Goal: Task Accomplishment & Management: Manage account settings

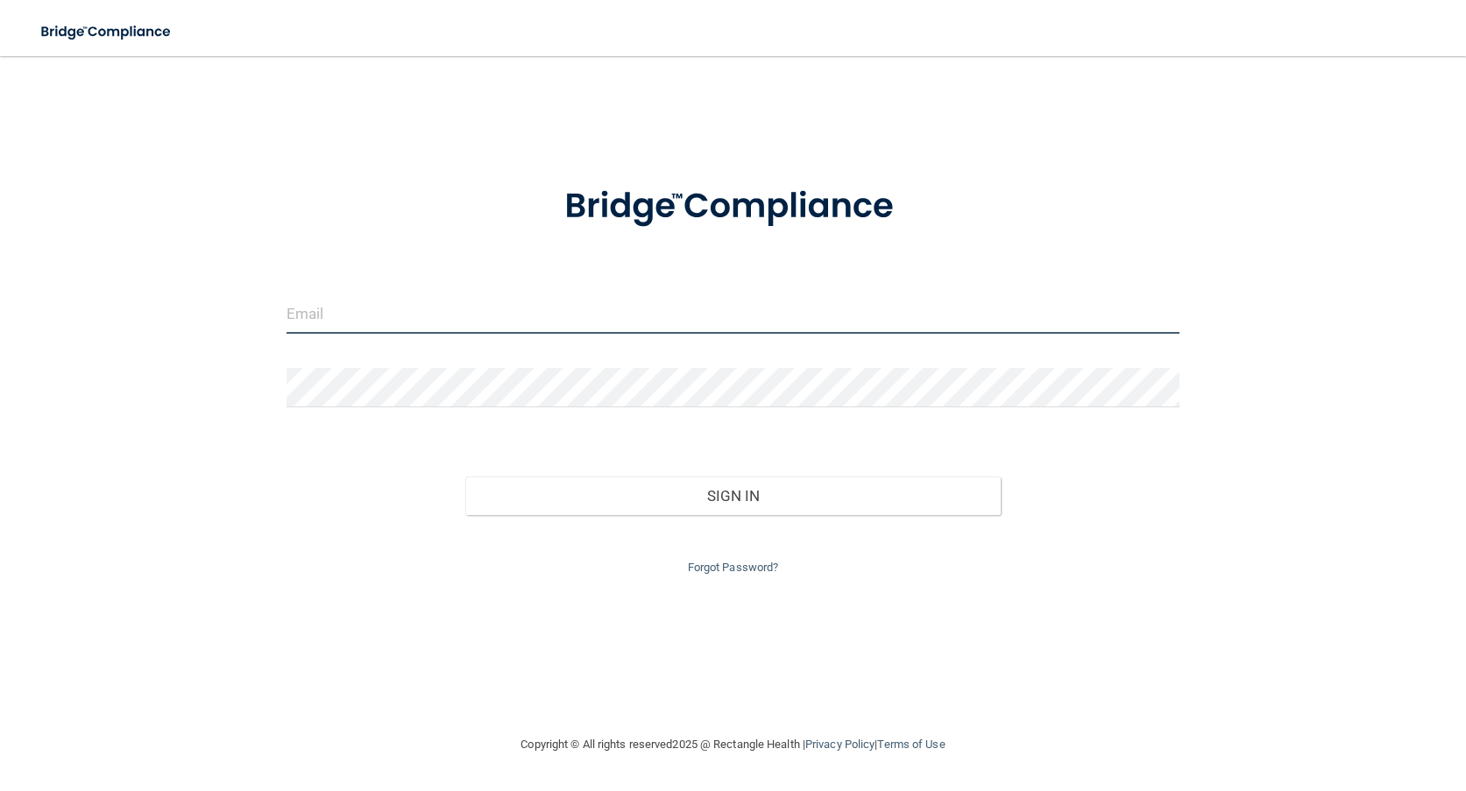
click at [397, 306] on input "email" at bounding box center [734, 313] width 894 height 39
type input "[PERSON_NAME][EMAIL_ADDRESS][DOMAIN_NAME]"
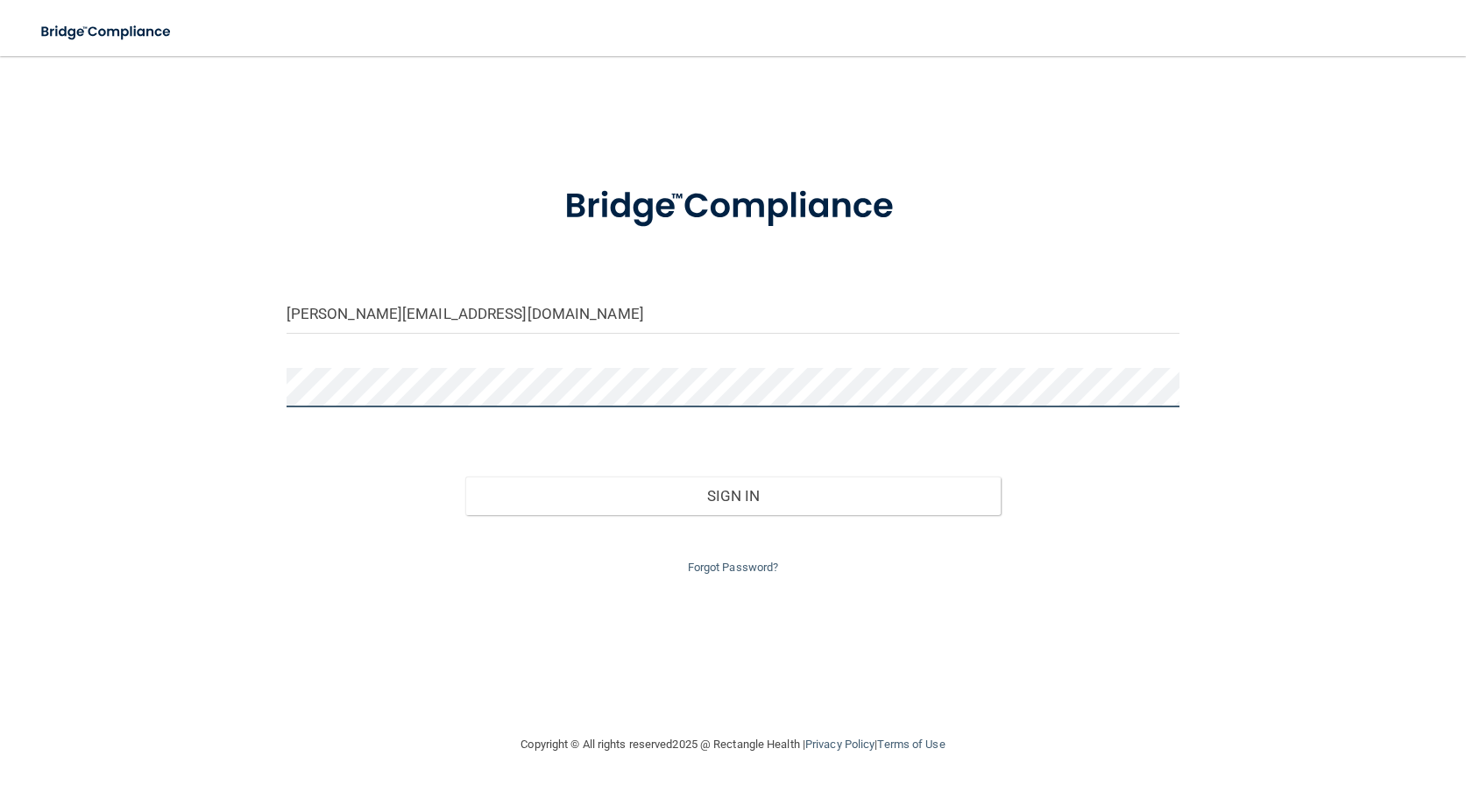
click at [465, 477] on button "Sign In" at bounding box center [733, 496] width 536 height 39
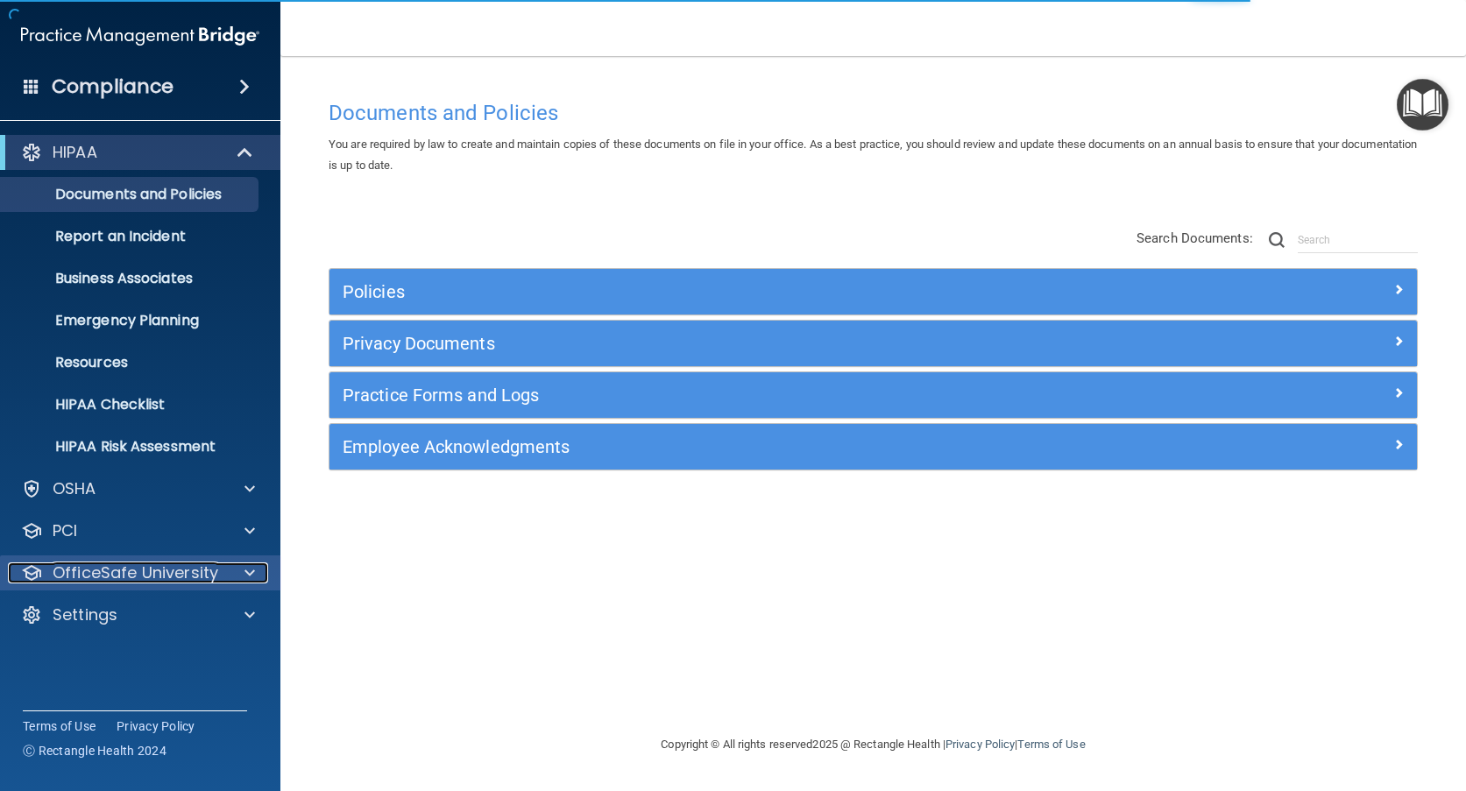
click at [162, 579] on p "OfficeSafe University" at bounding box center [136, 573] width 166 height 21
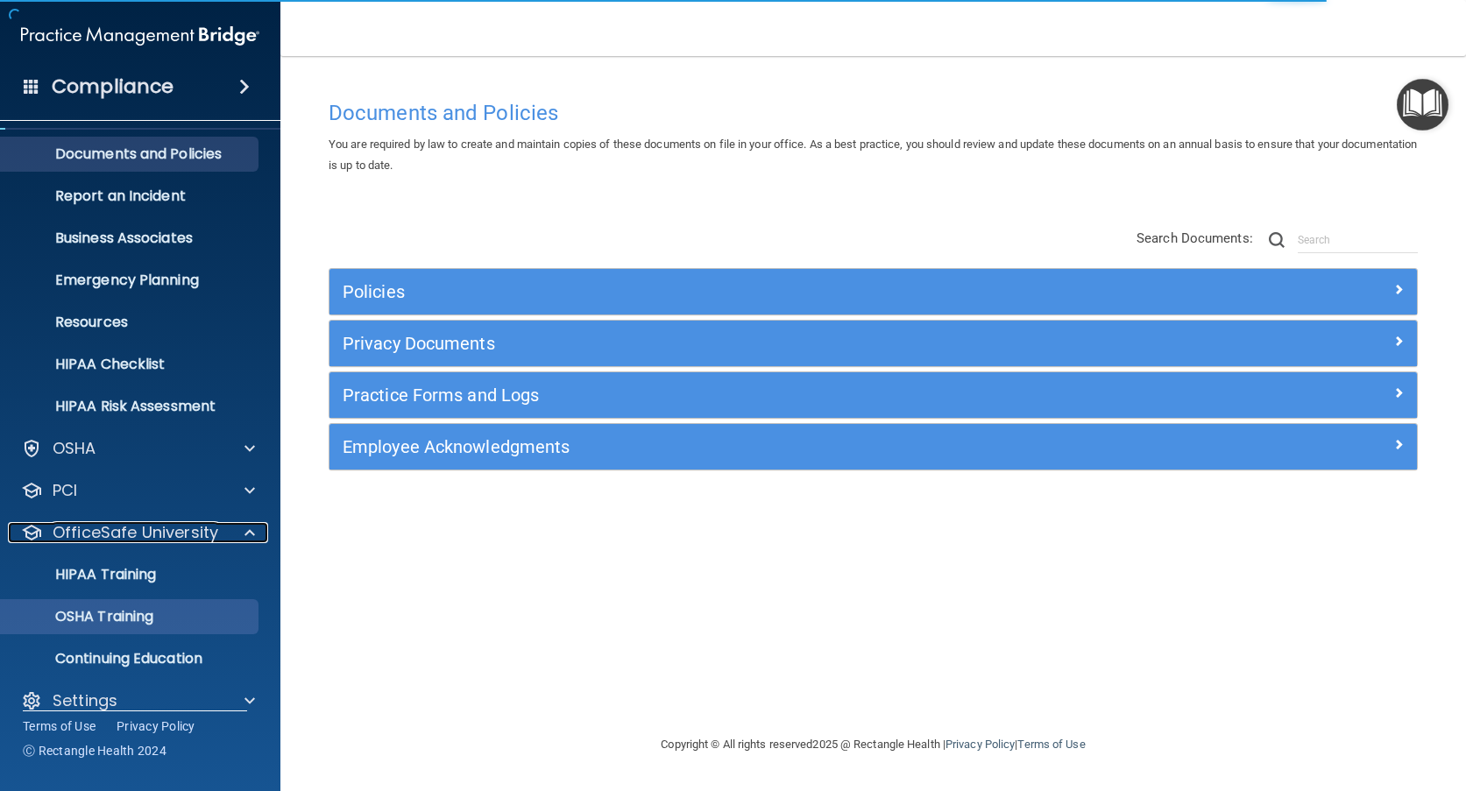
scroll to position [62, 0]
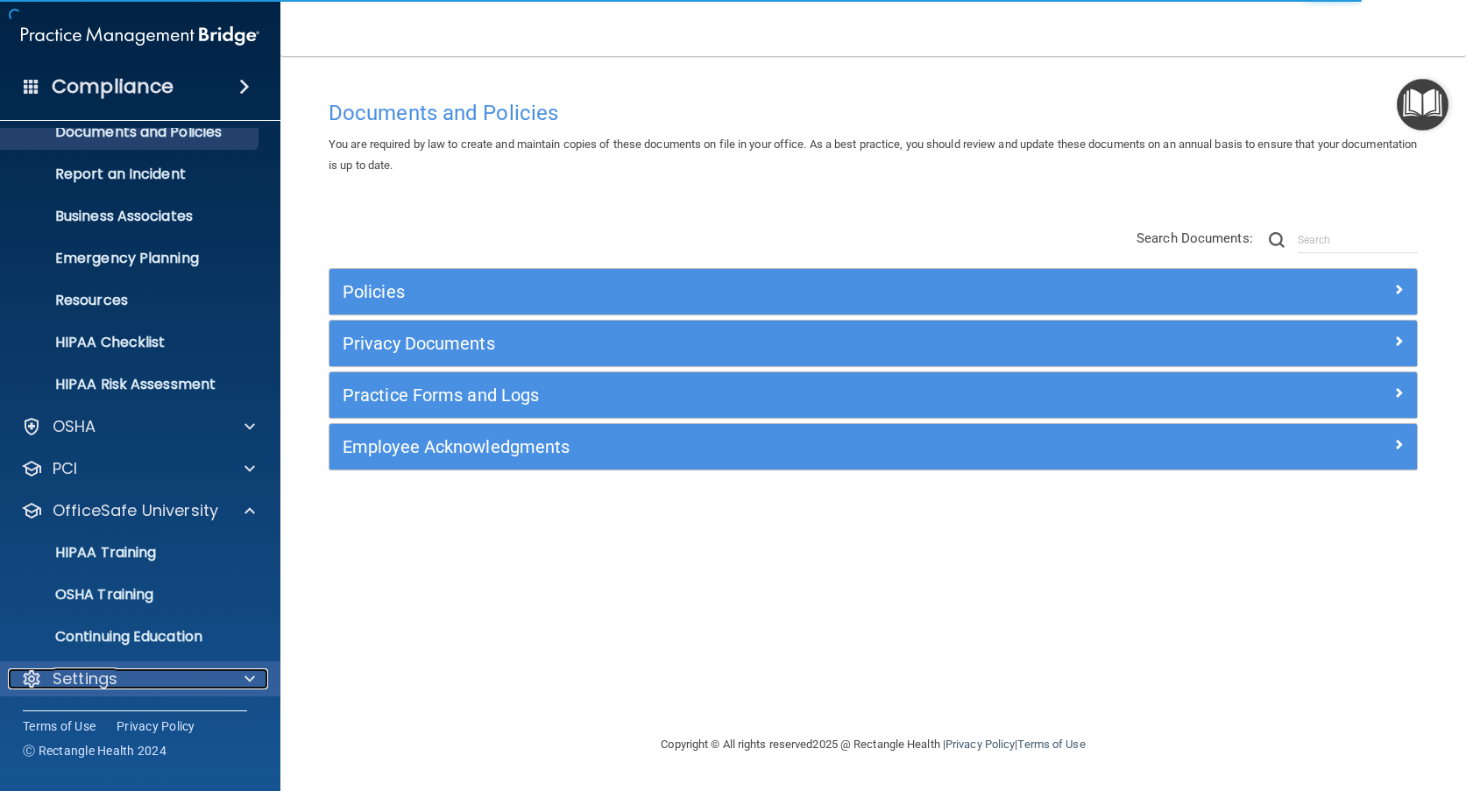
click at [179, 676] on div "Settings" at bounding box center [116, 679] width 217 height 21
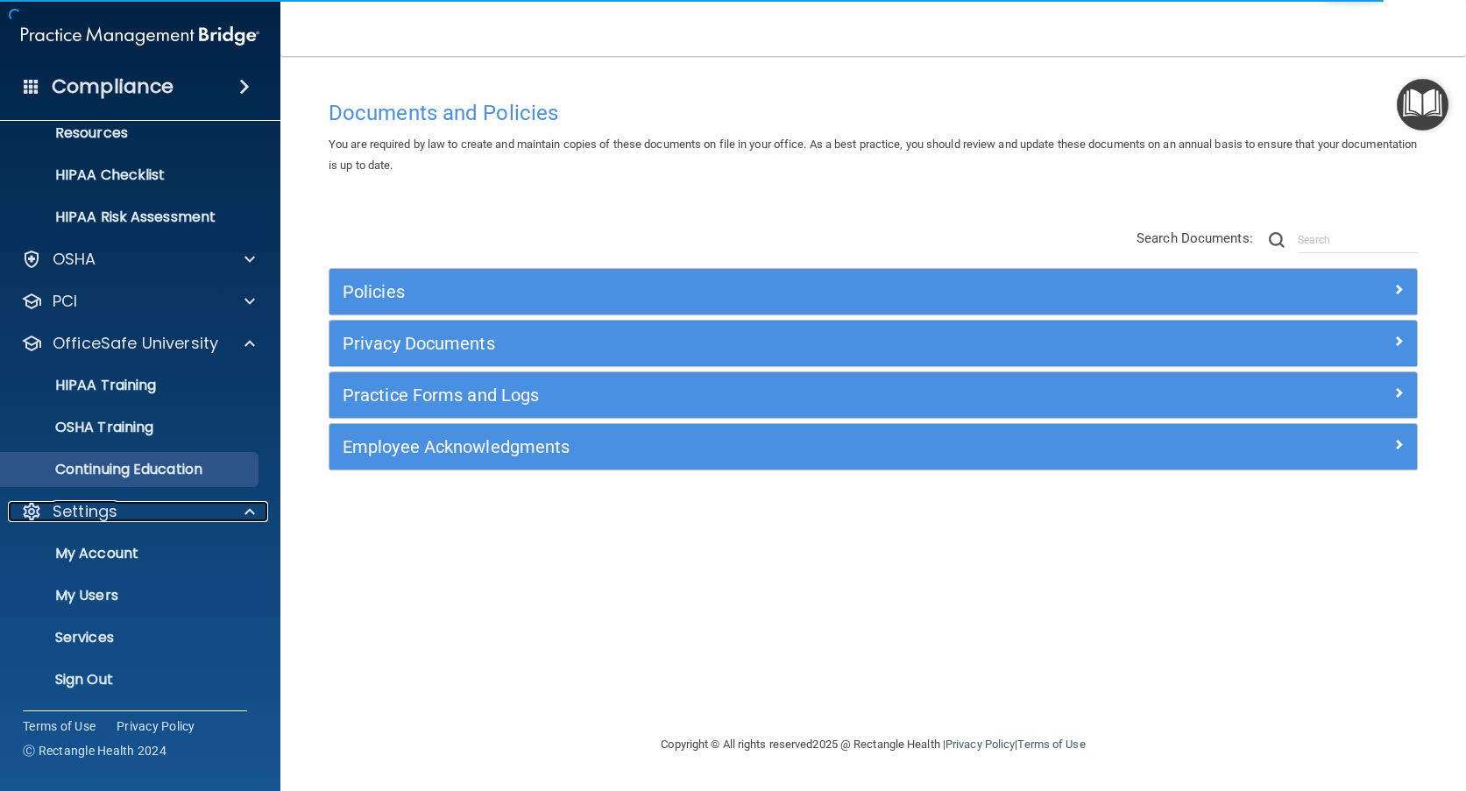
scroll to position [230, 0]
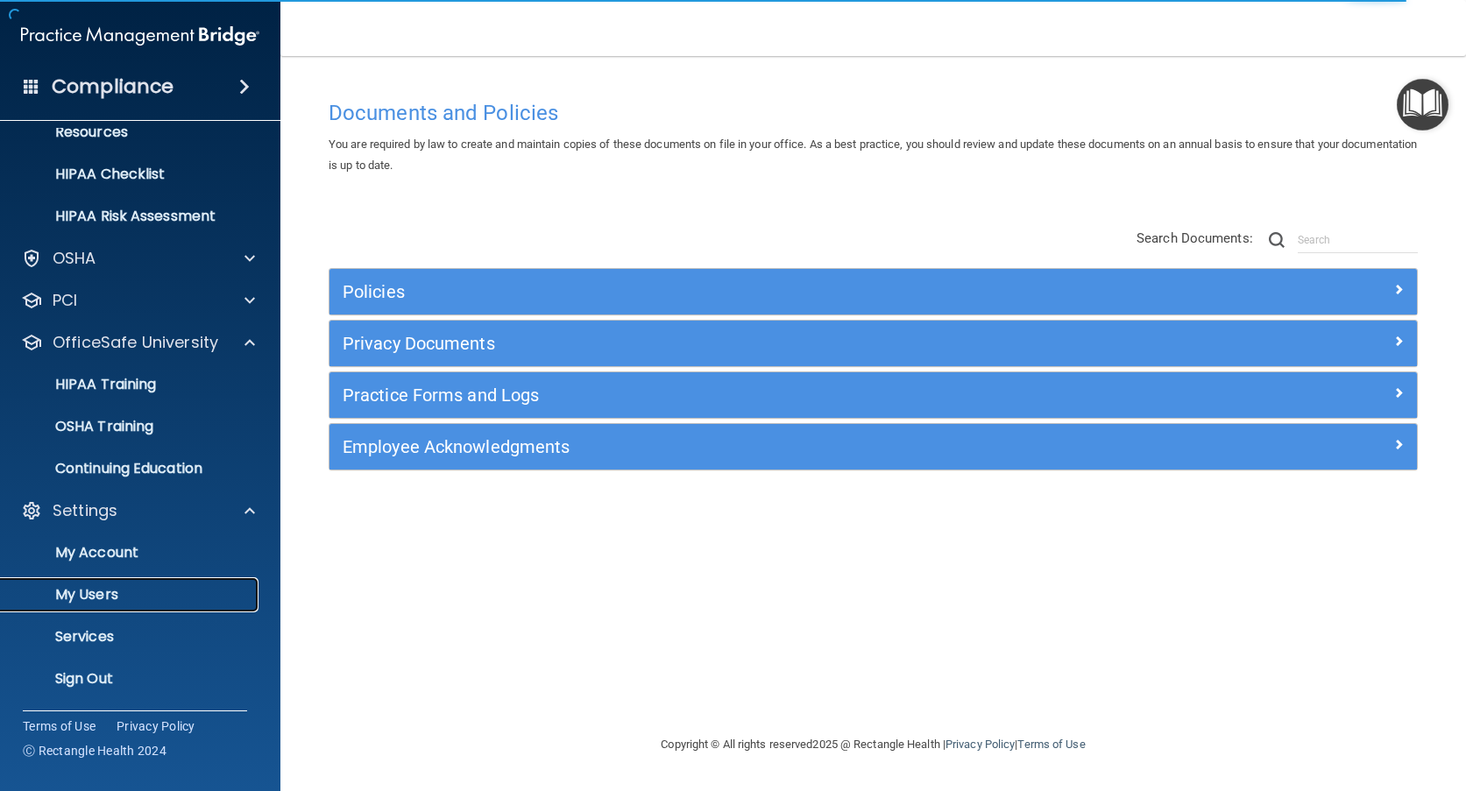
click at [98, 595] on p "My Users" at bounding box center [130, 595] width 239 height 18
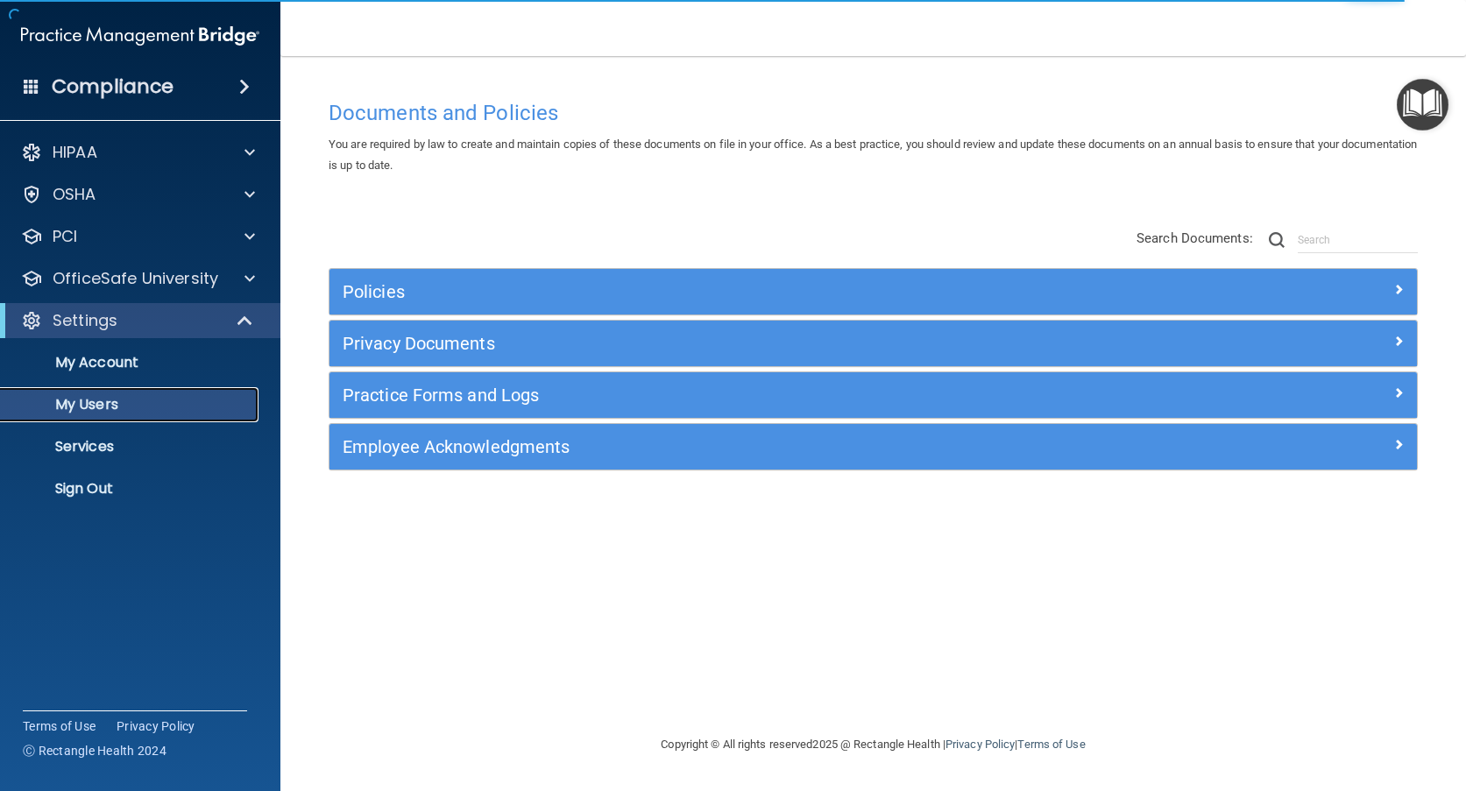
select select "20"
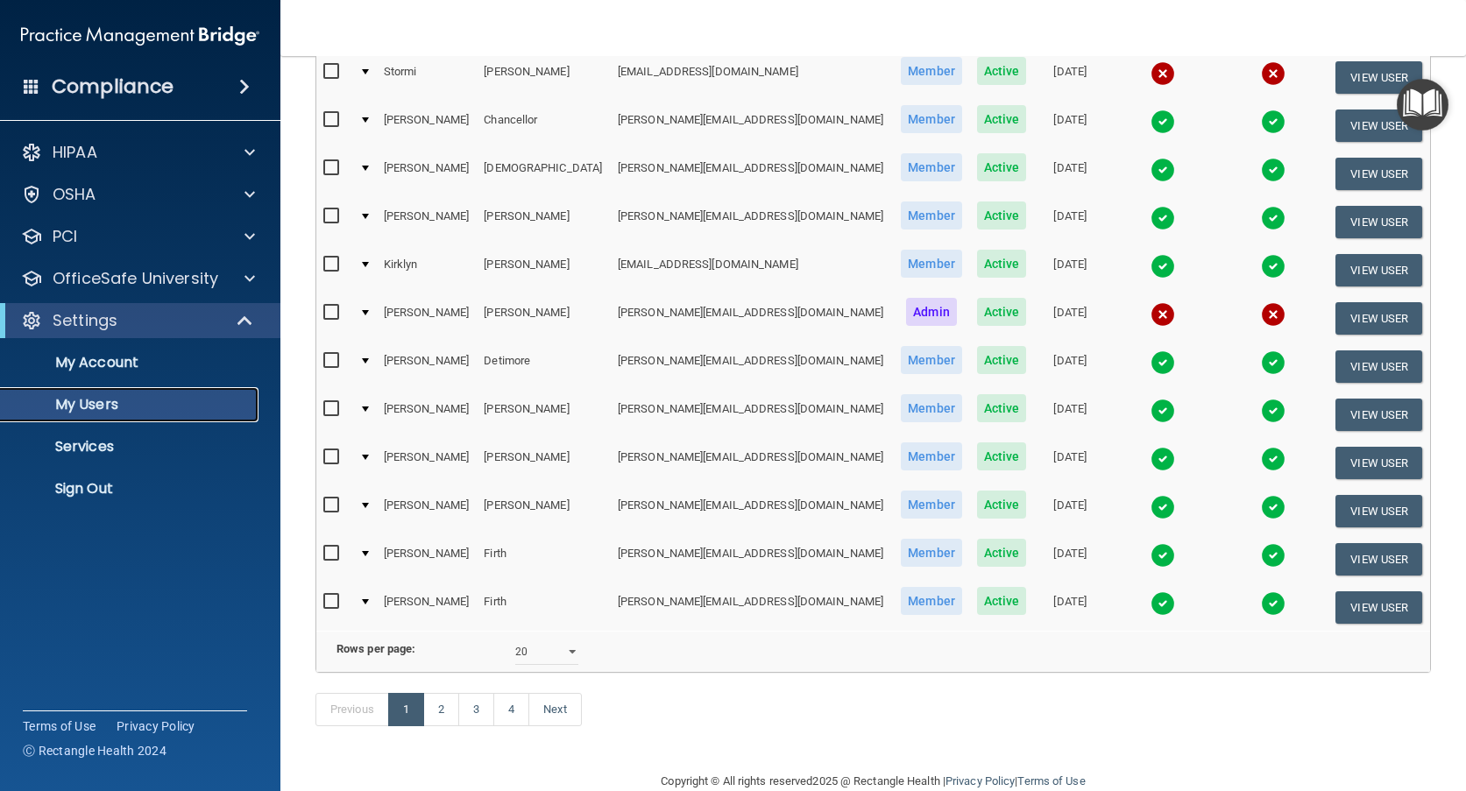
scroll to position [659, 0]
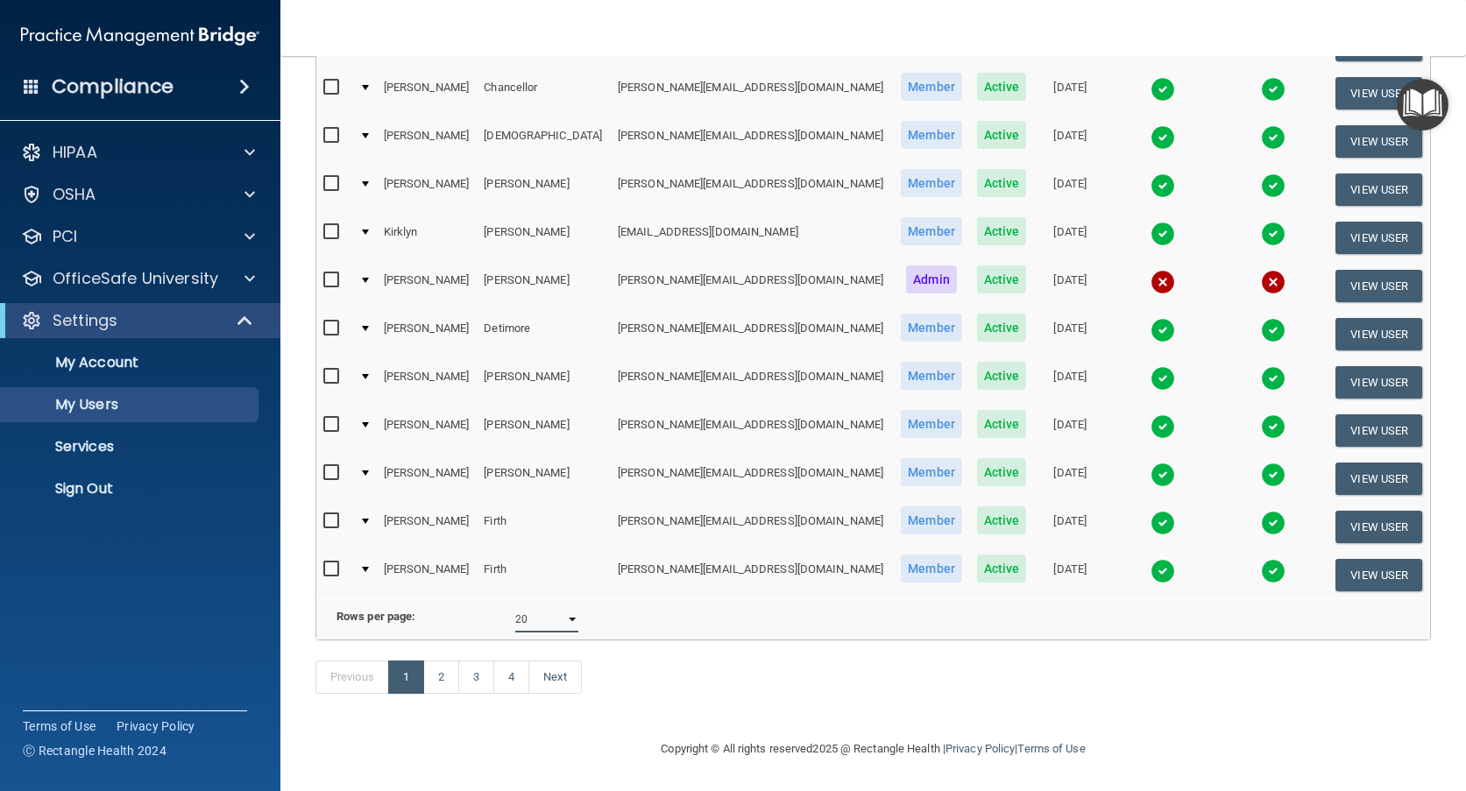
click at [567, 607] on select "10 20 30 40 all" at bounding box center [546, 619] width 63 height 26
click at [437, 676] on link "2" at bounding box center [441, 677] width 36 height 33
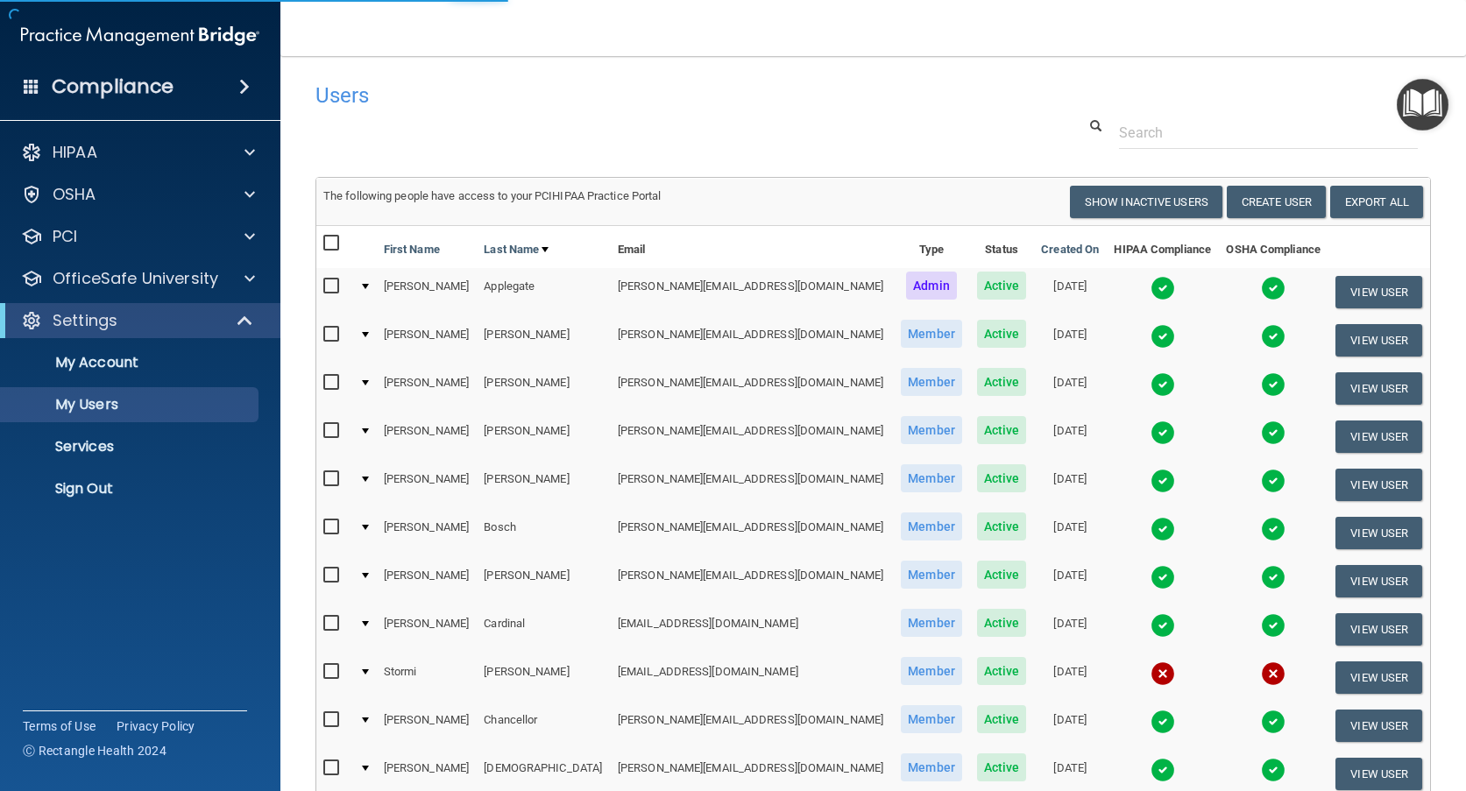
select select "20"
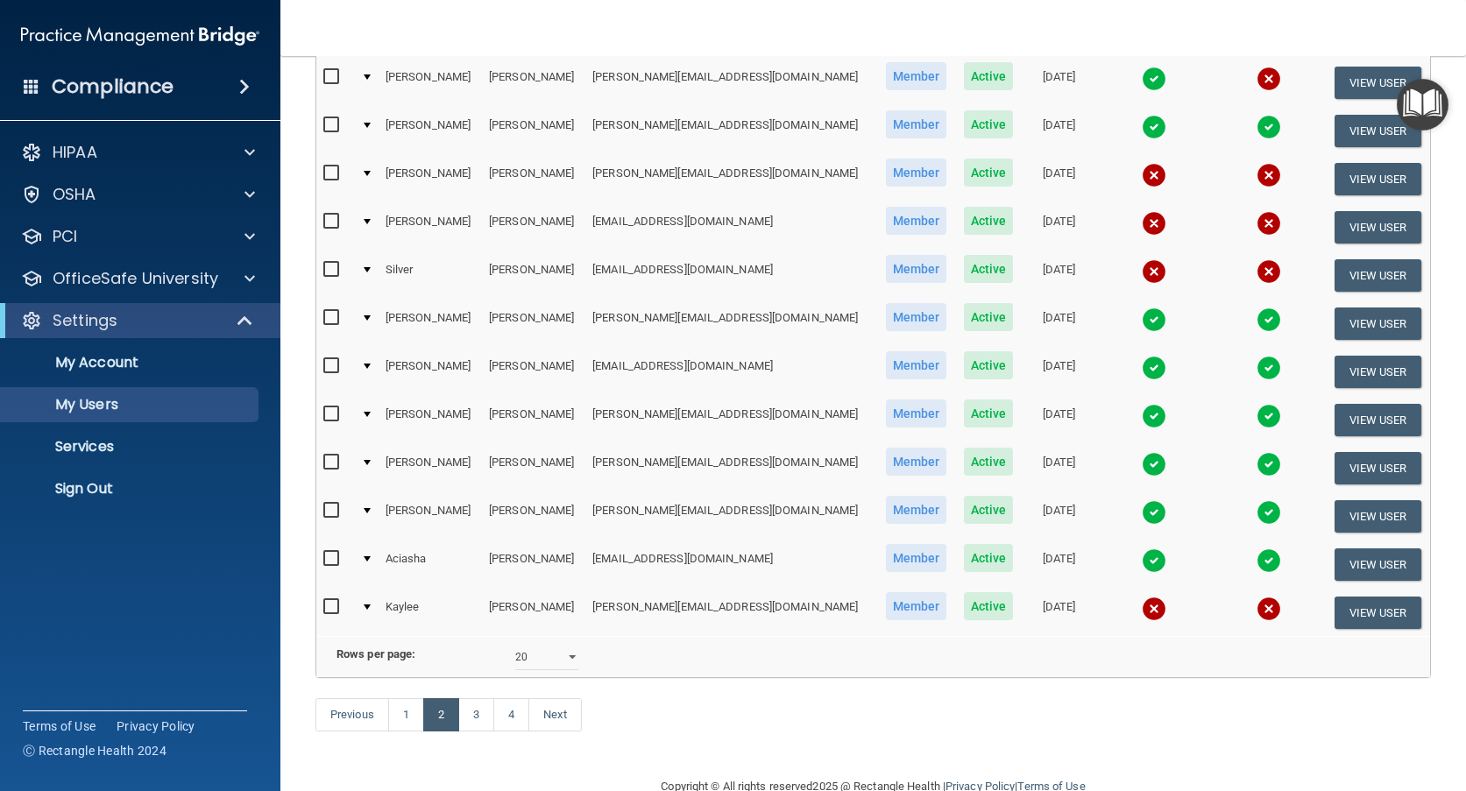
scroll to position [659, 0]
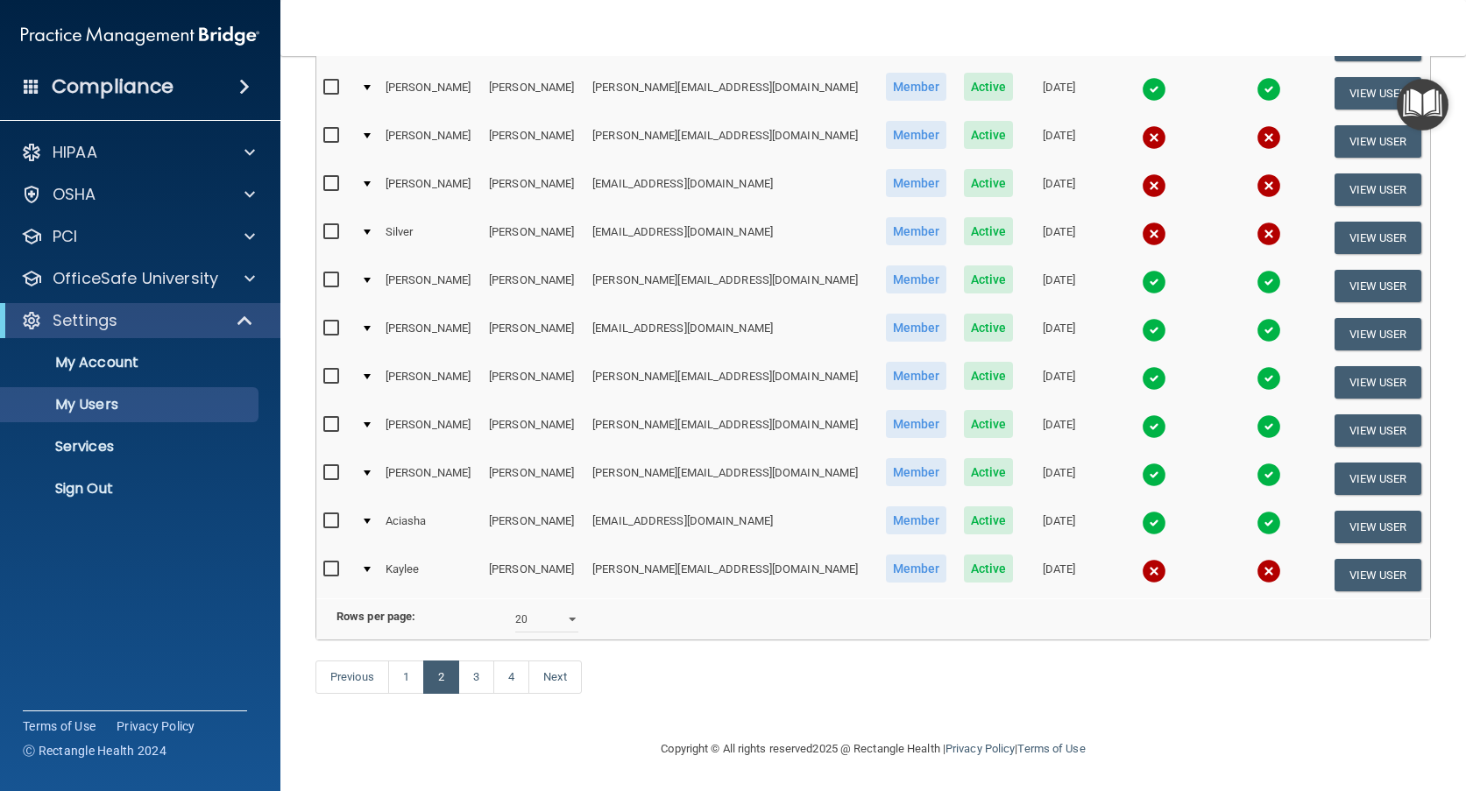
click at [331, 514] on input "checkbox" at bounding box center [333, 521] width 20 height 14
checkbox input "false"
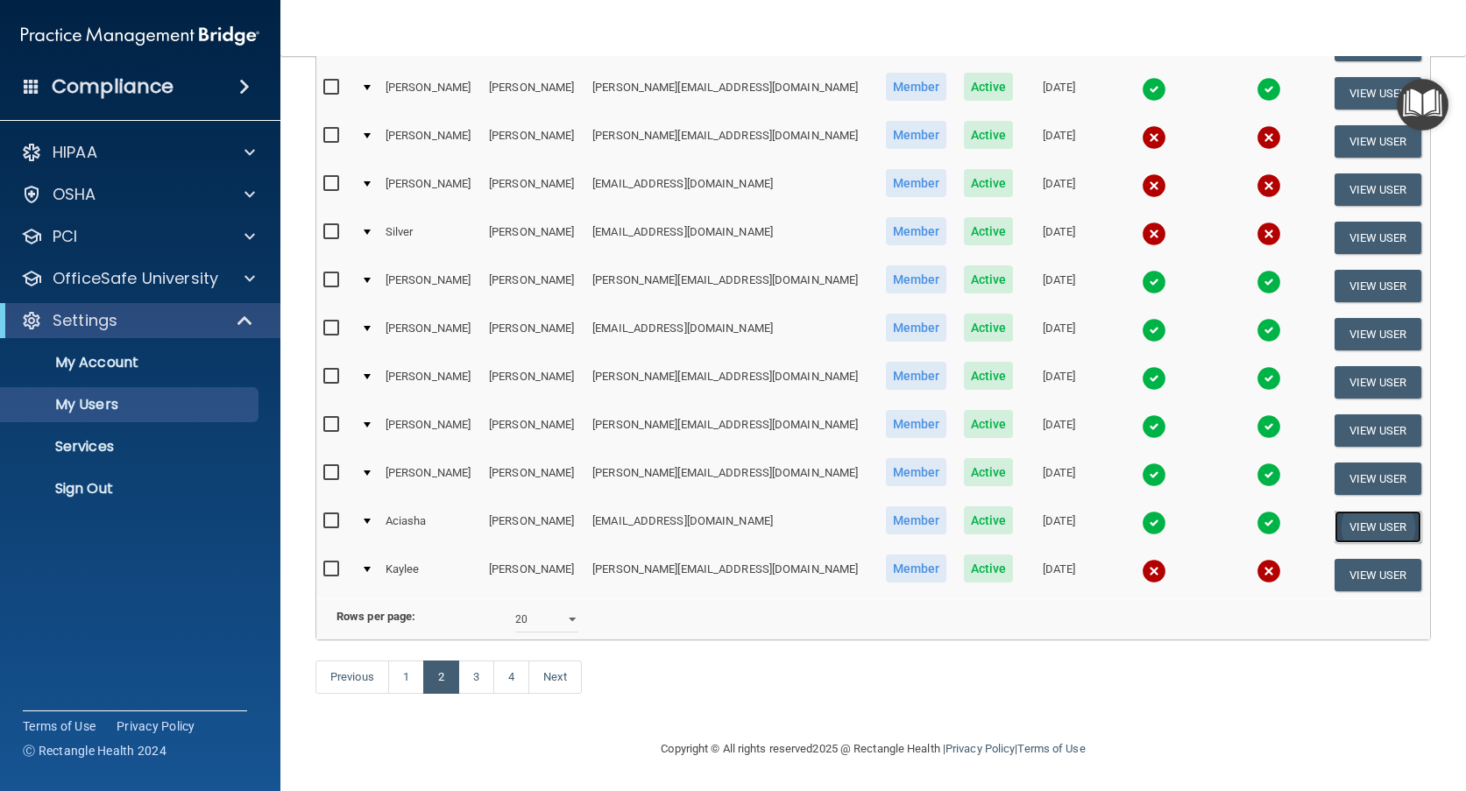
click at [1335, 511] on button "View User" at bounding box center [1378, 527] width 87 height 32
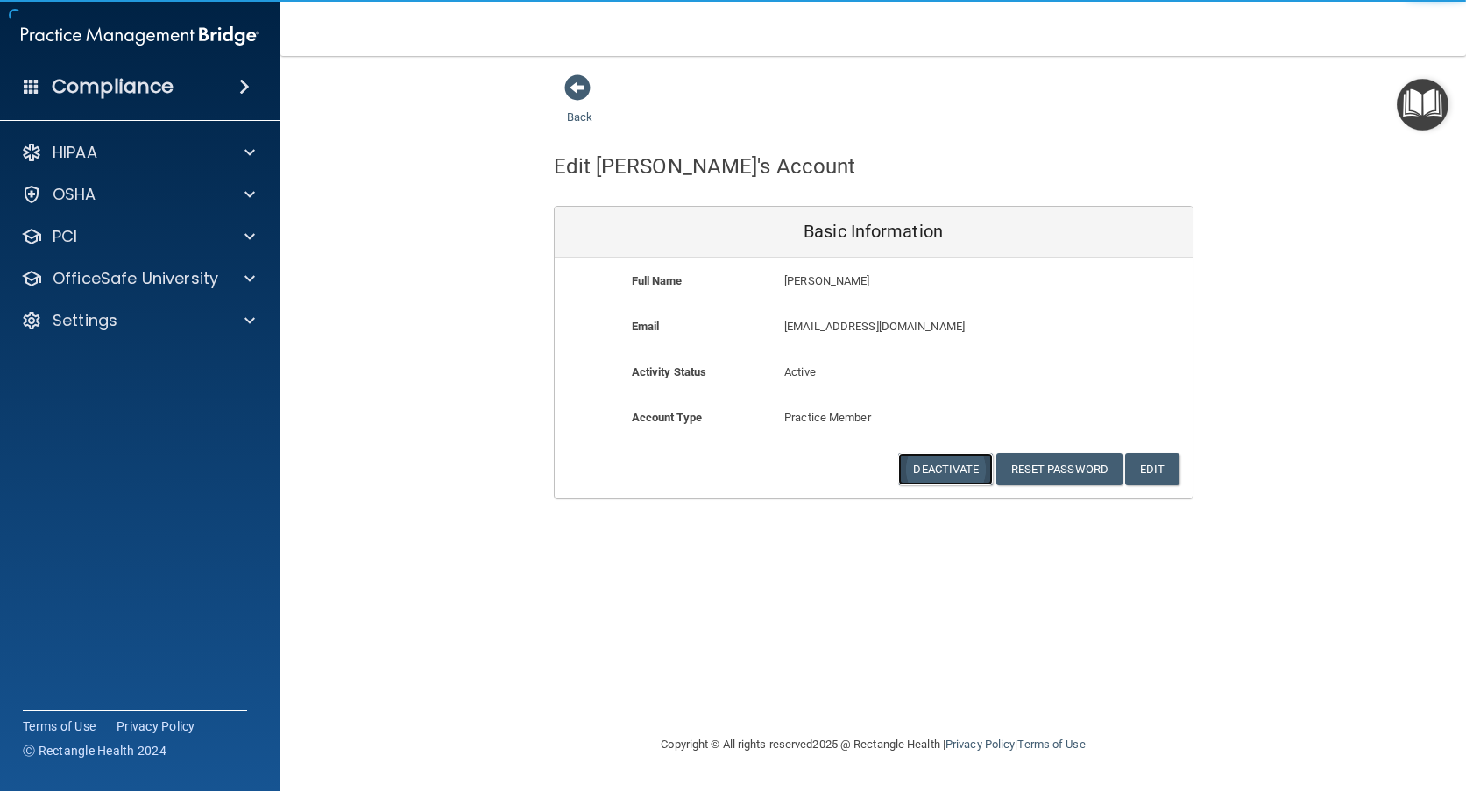
click at [961, 465] on button "Deactivate" at bounding box center [945, 469] width 95 height 32
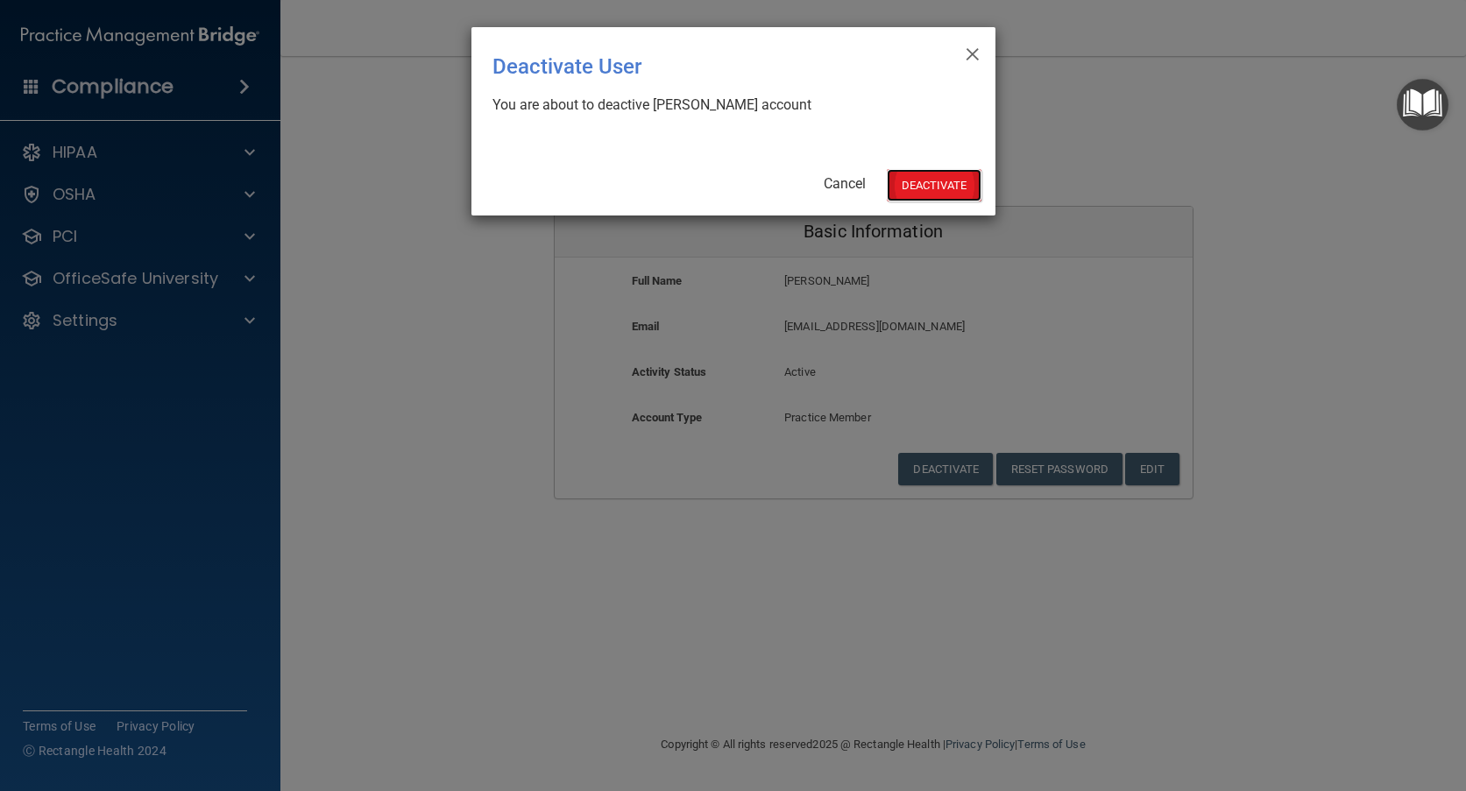
click at [940, 183] on button "Deactivate" at bounding box center [934, 185] width 95 height 32
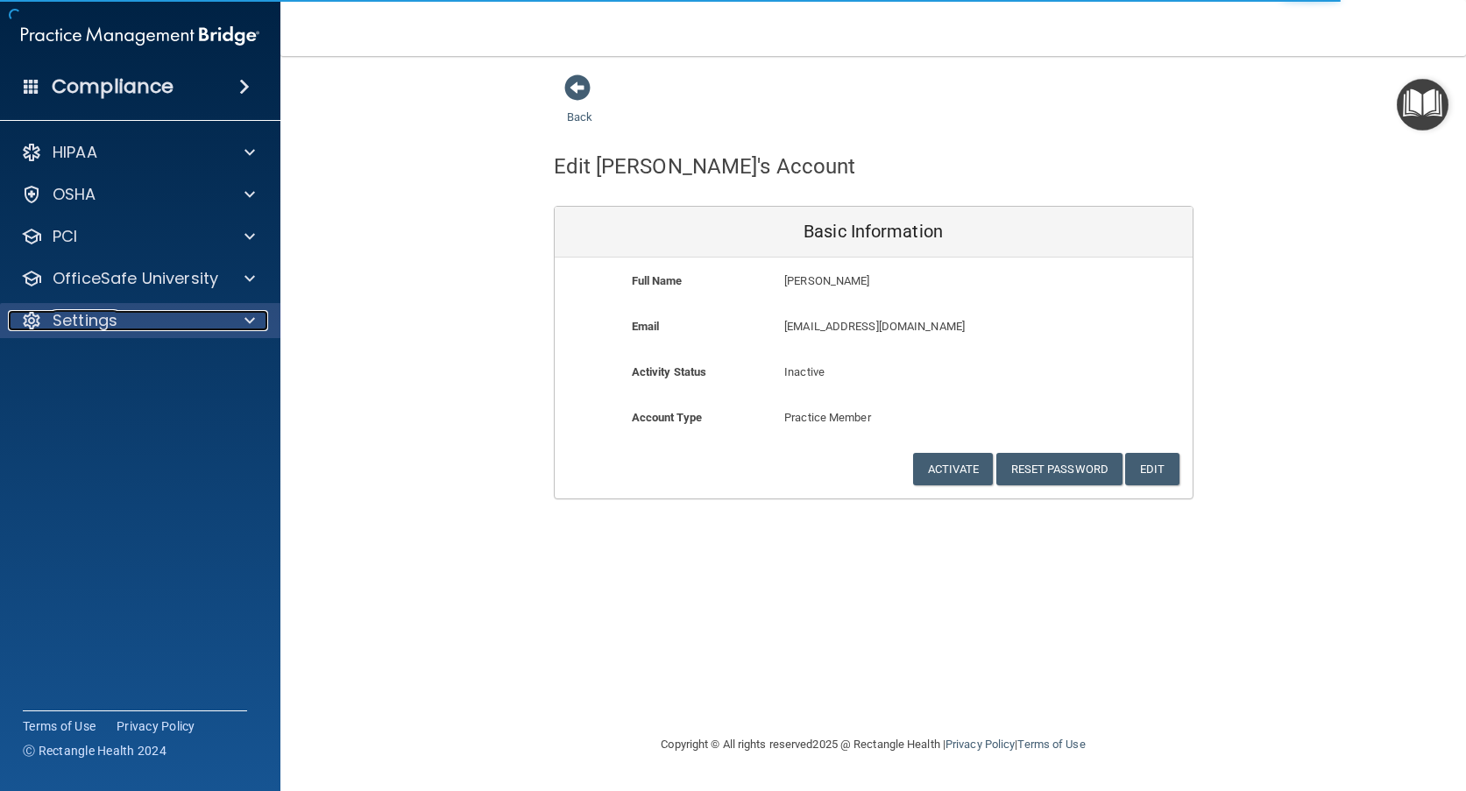
click at [151, 312] on div "Settings" at bounding box center [116, 320] width 217 height 21
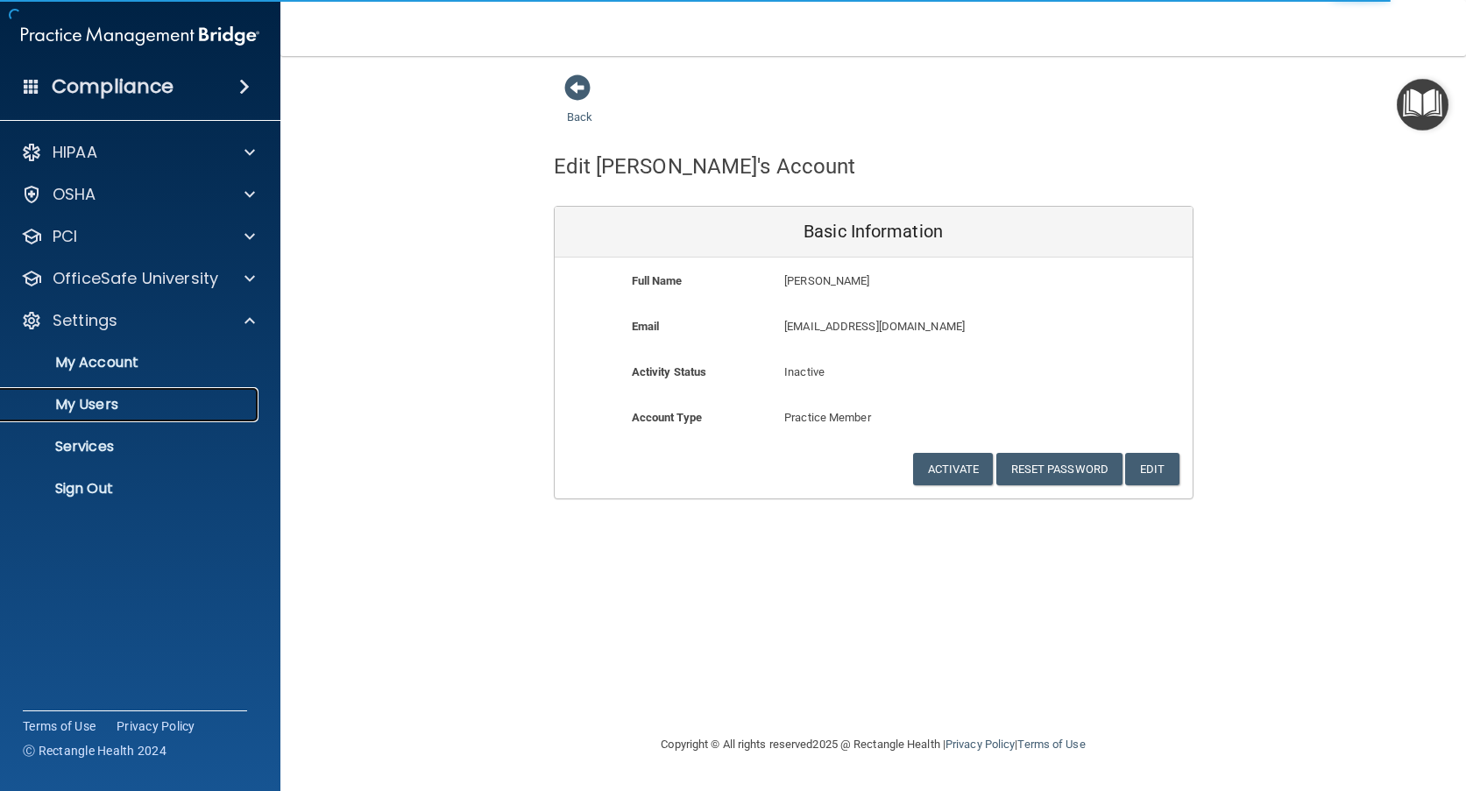
click at [137, 400] on p "My Users" at bounding box center [130, 405] width 239 height 18
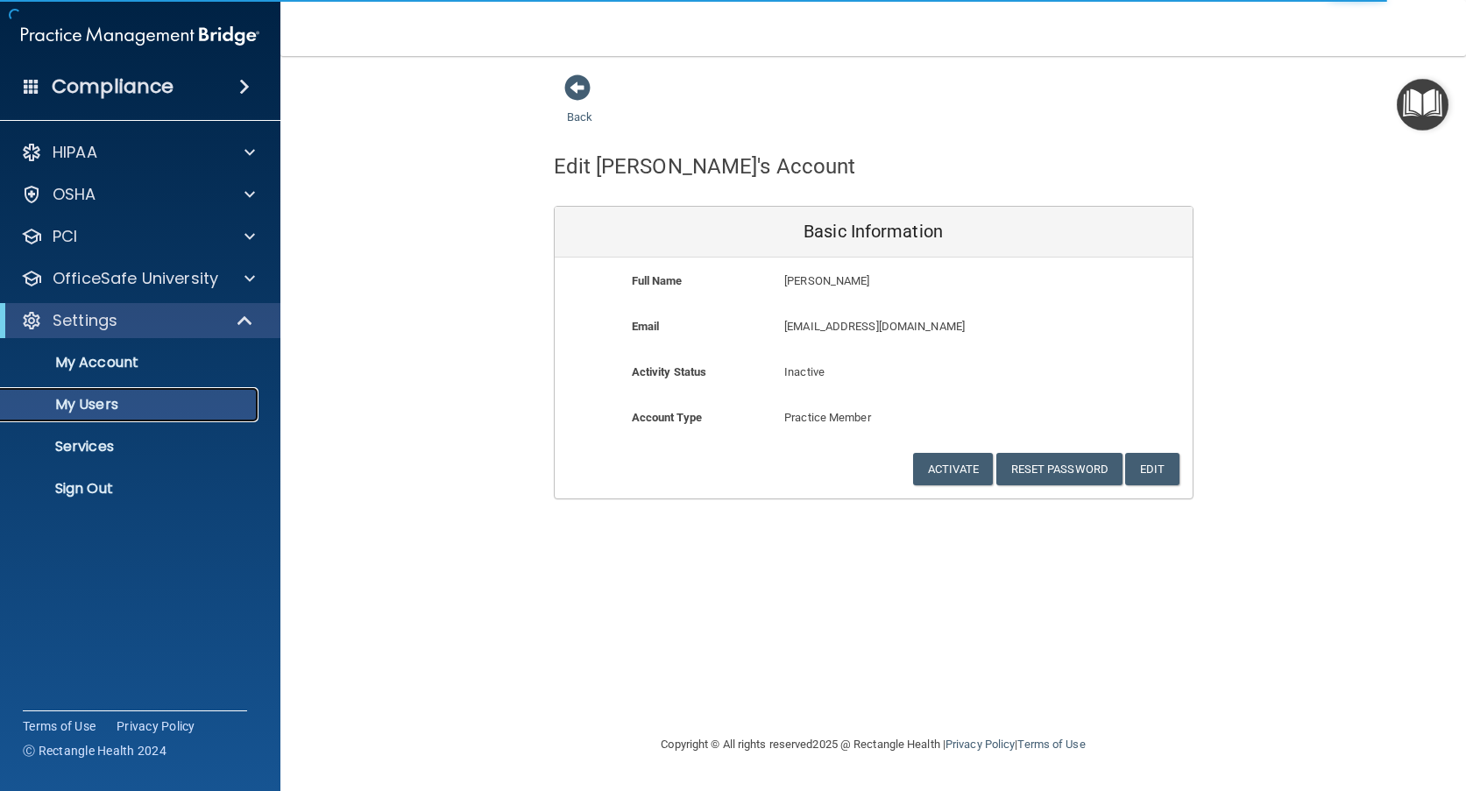
select select "20"
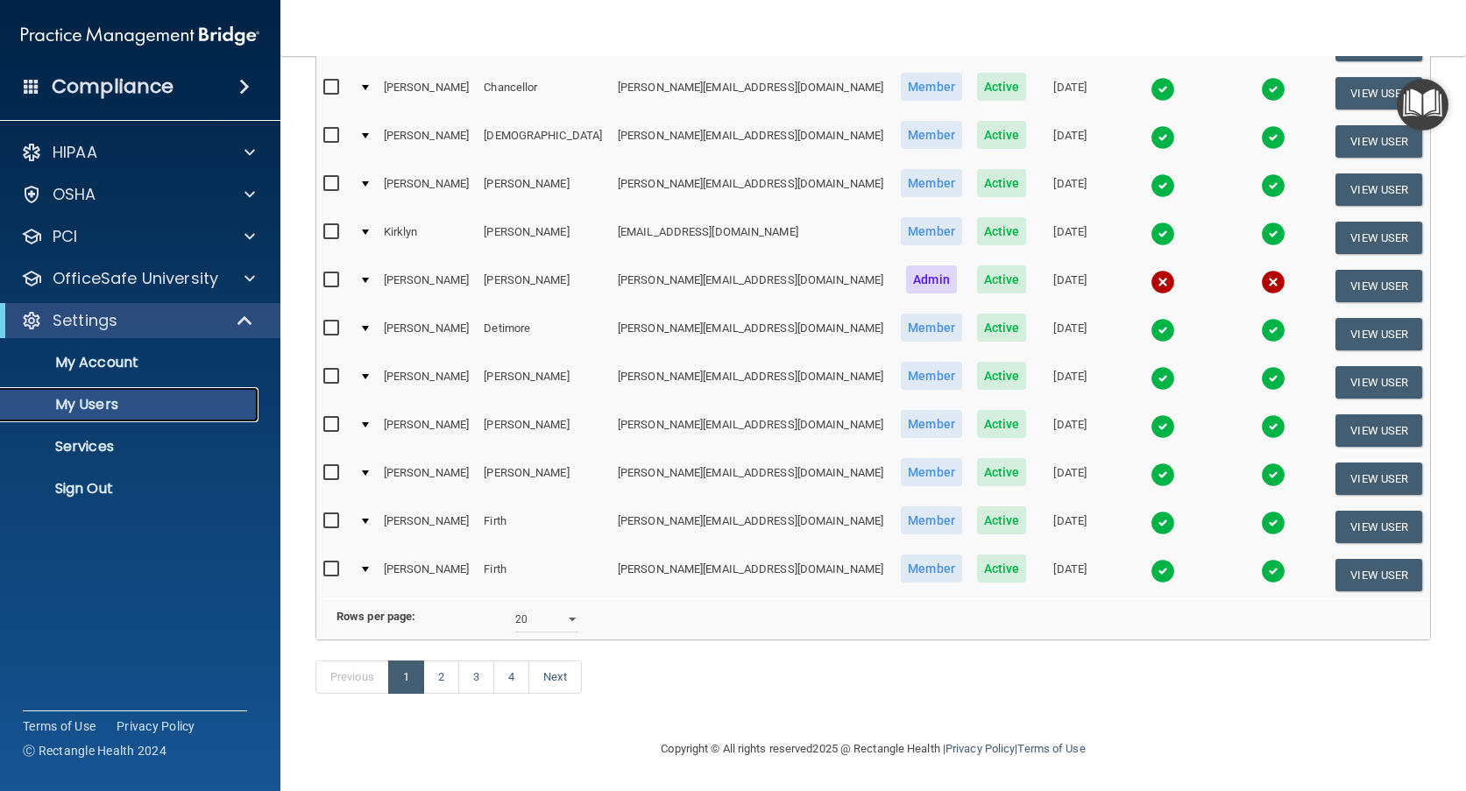
scroll to position [659, 0]
click at [445, 678] on link "2" at bounding box center [441, 677] width 36 height 33
select select "20"
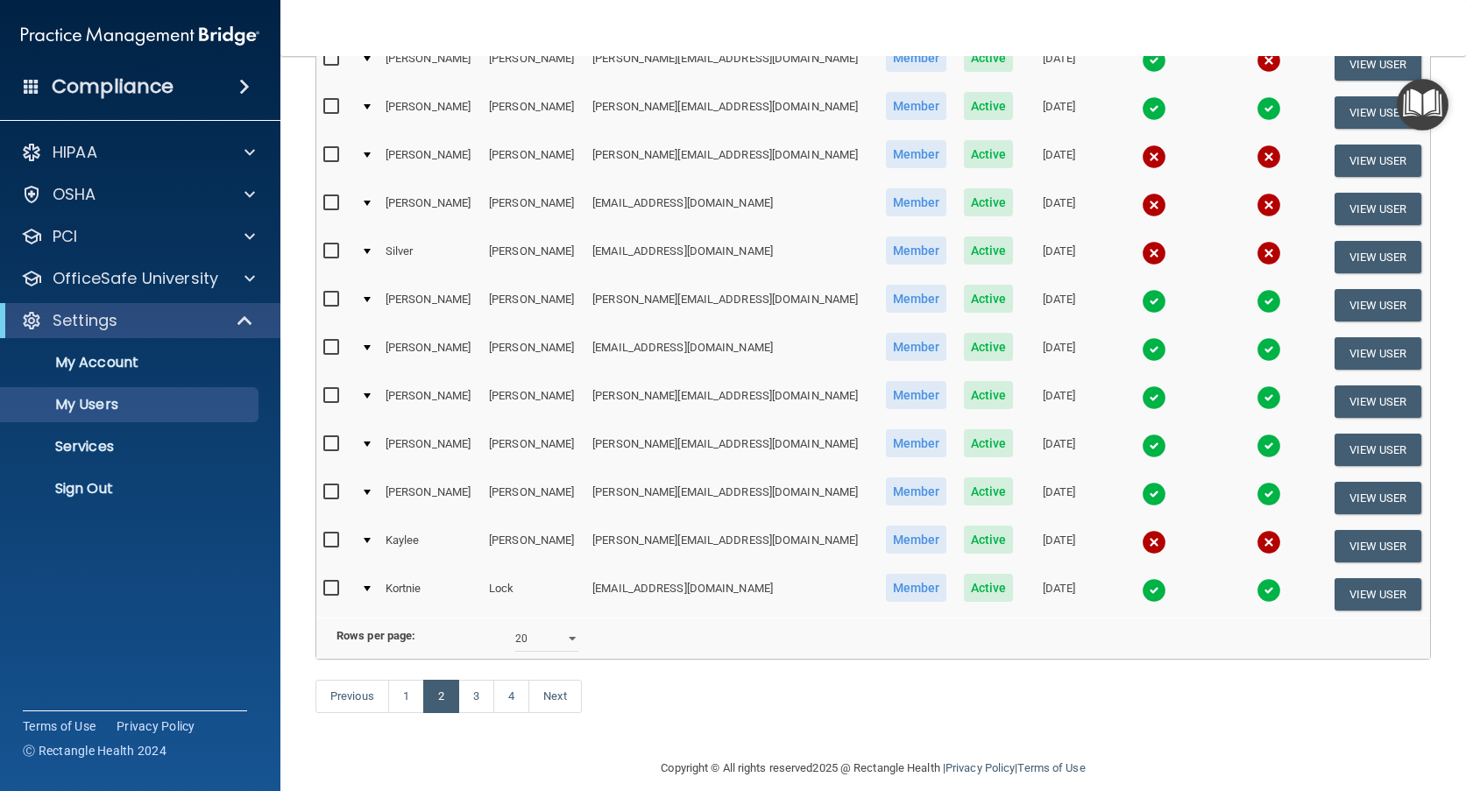
scroll to position [659, 0]
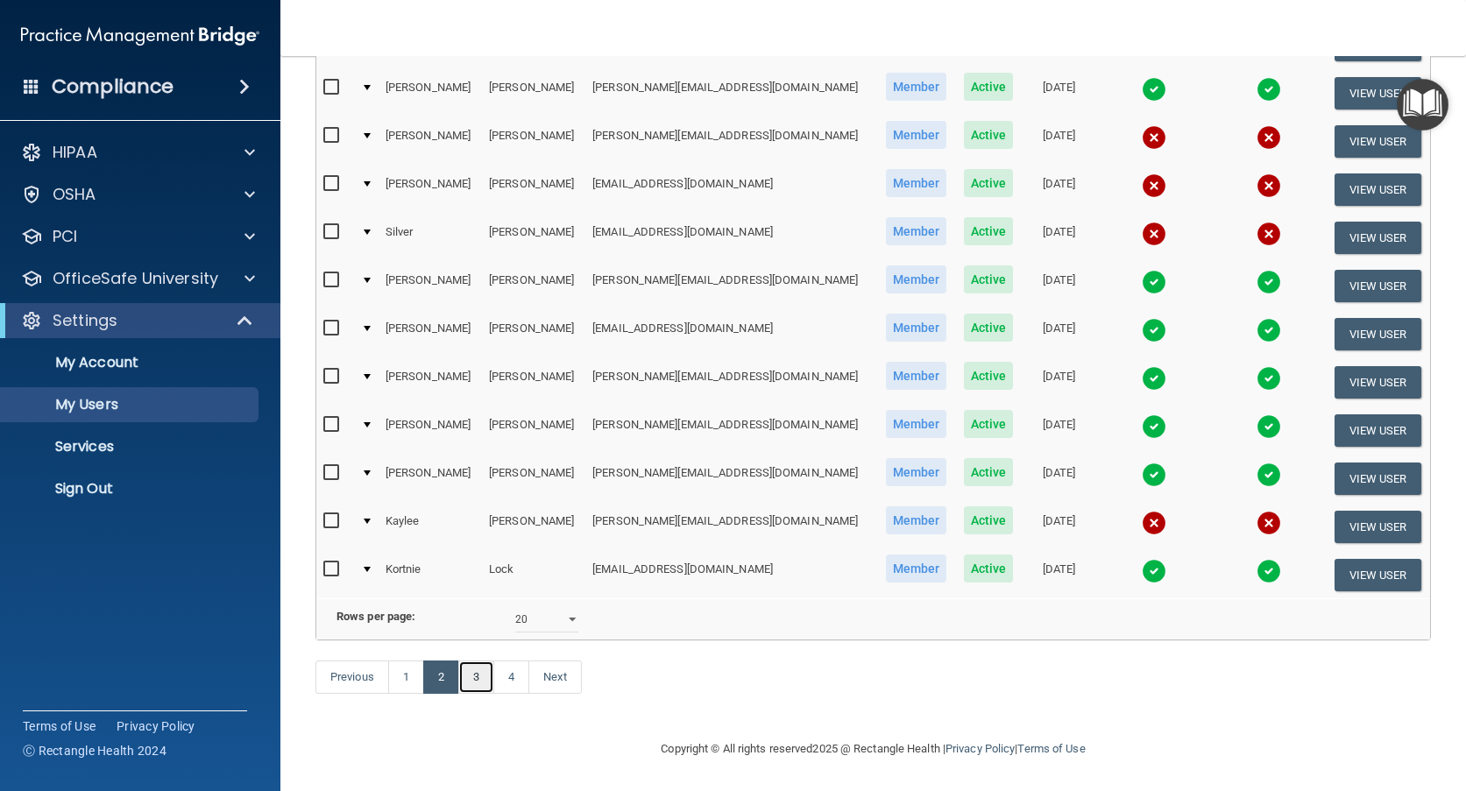
click at [482, 685] on link "3" at bounding box center [476, 677] width 36 height 33
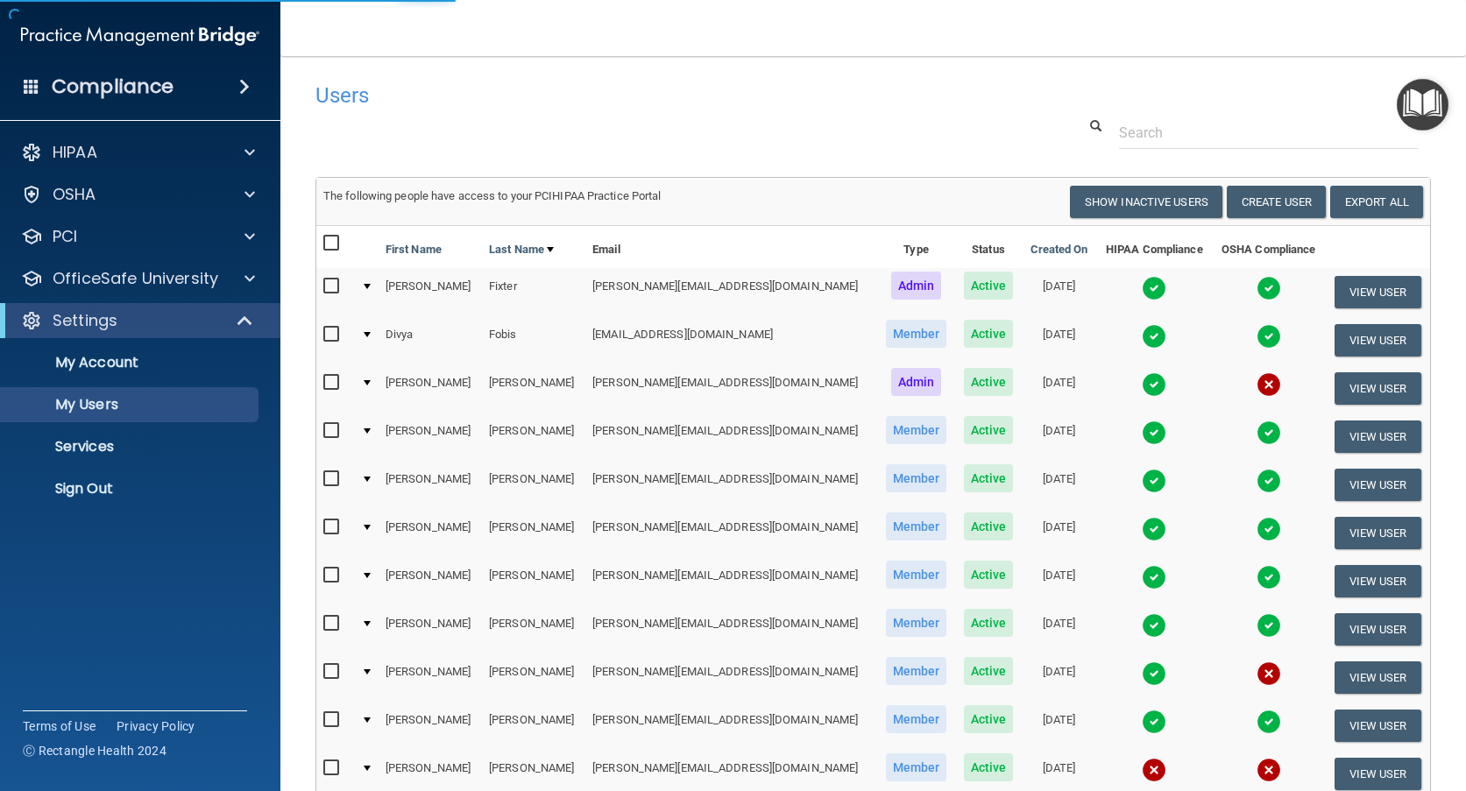
select select "20"
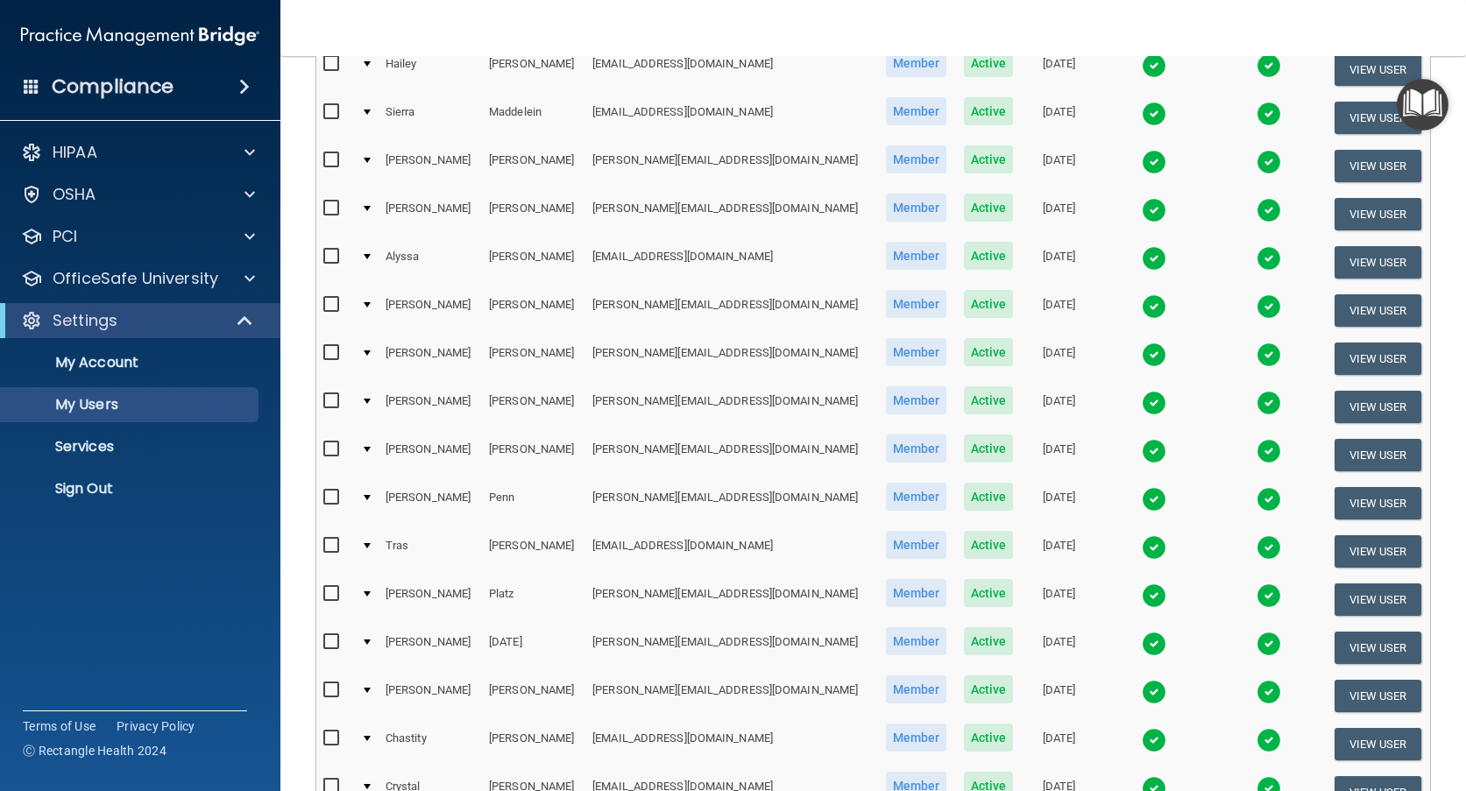
scroll to position [263, 0]
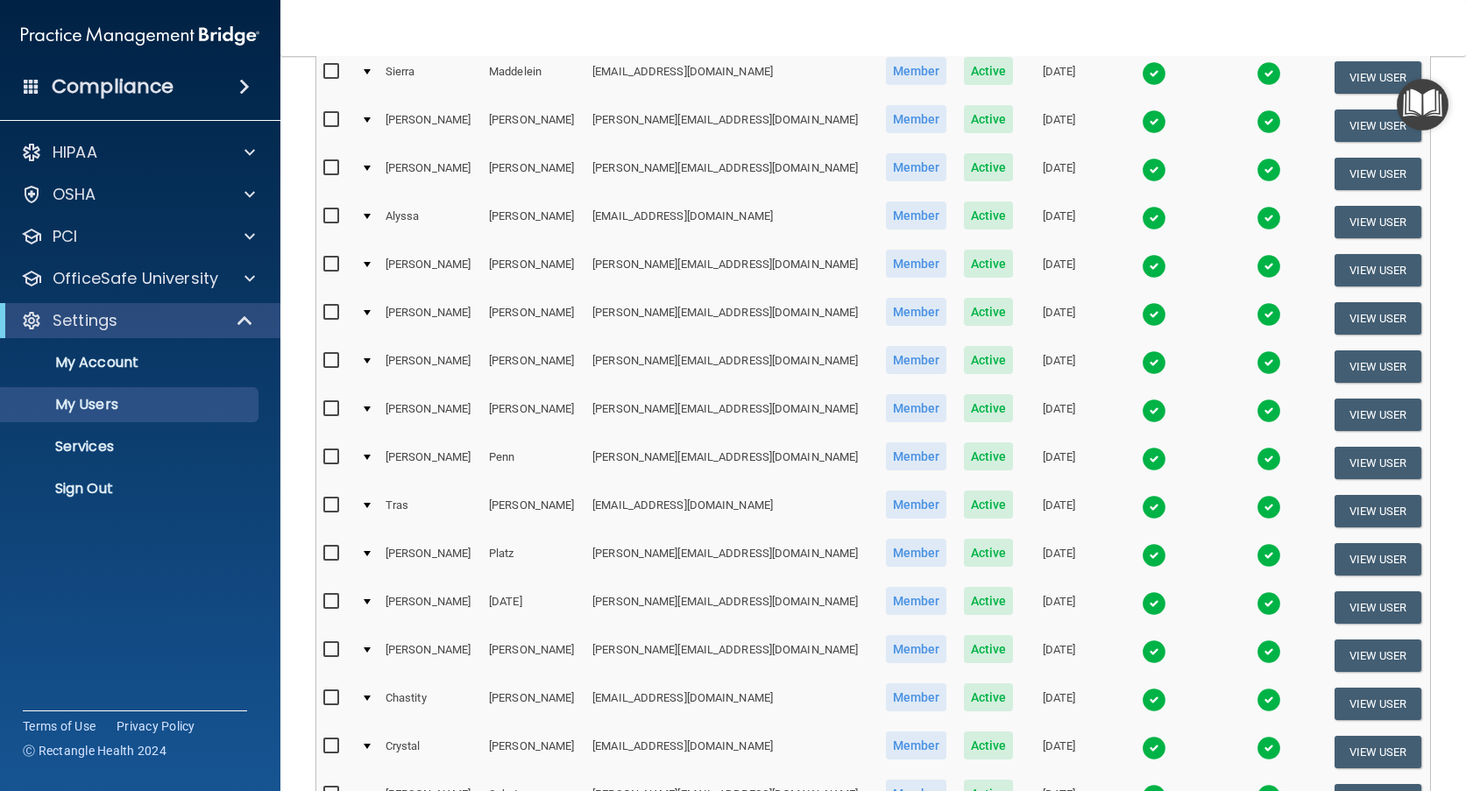
click at [326, 360] on input "checkbox" at bounding box center [333, 361] width 20 height 14
checkbox input "true"
click at [1336, 365] on button "View User" at bounding box center [1378, 367] width 87 height 32
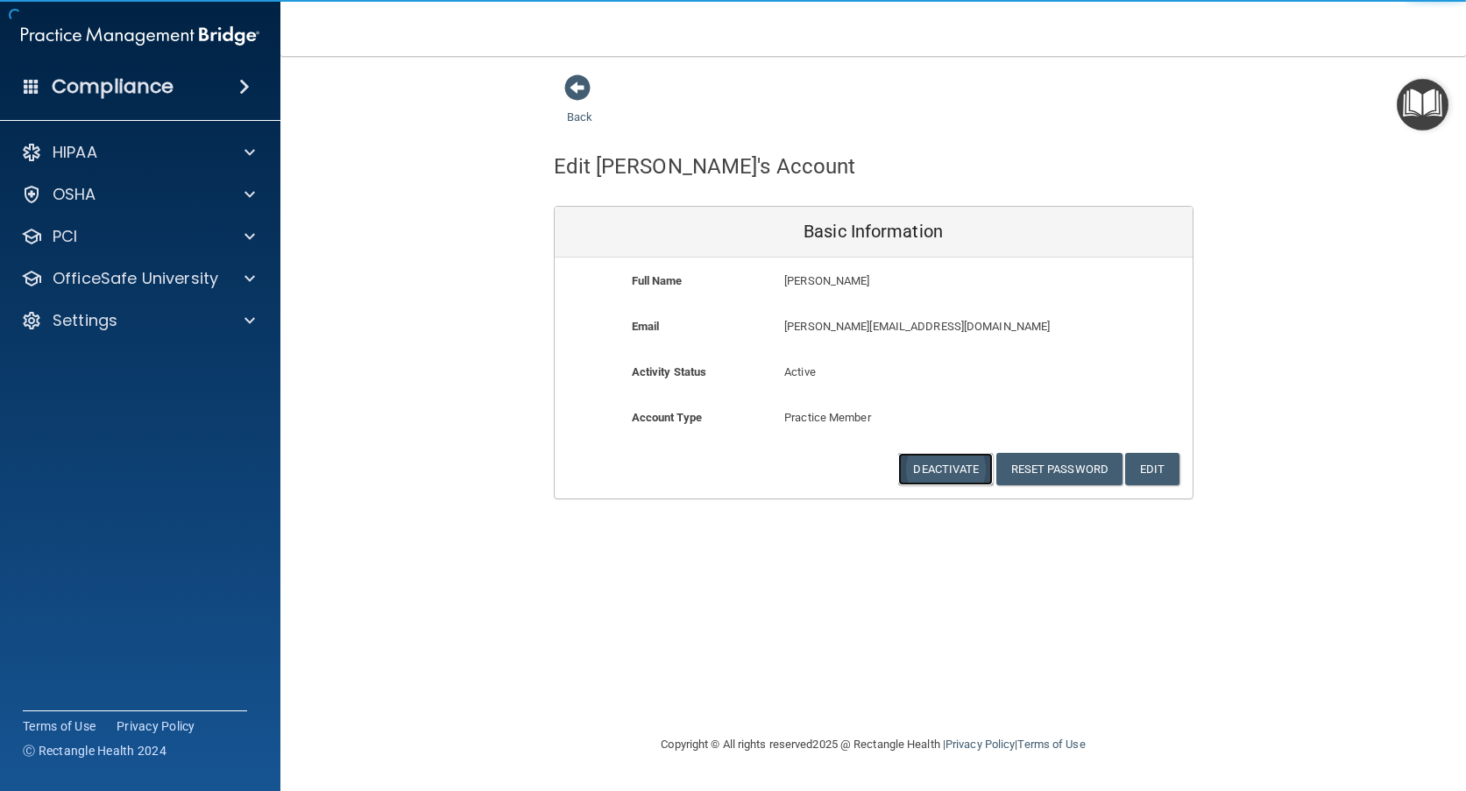
click at [930, 464] on button "Deactivate" at bounding box center [945, 469] width 95 height 32
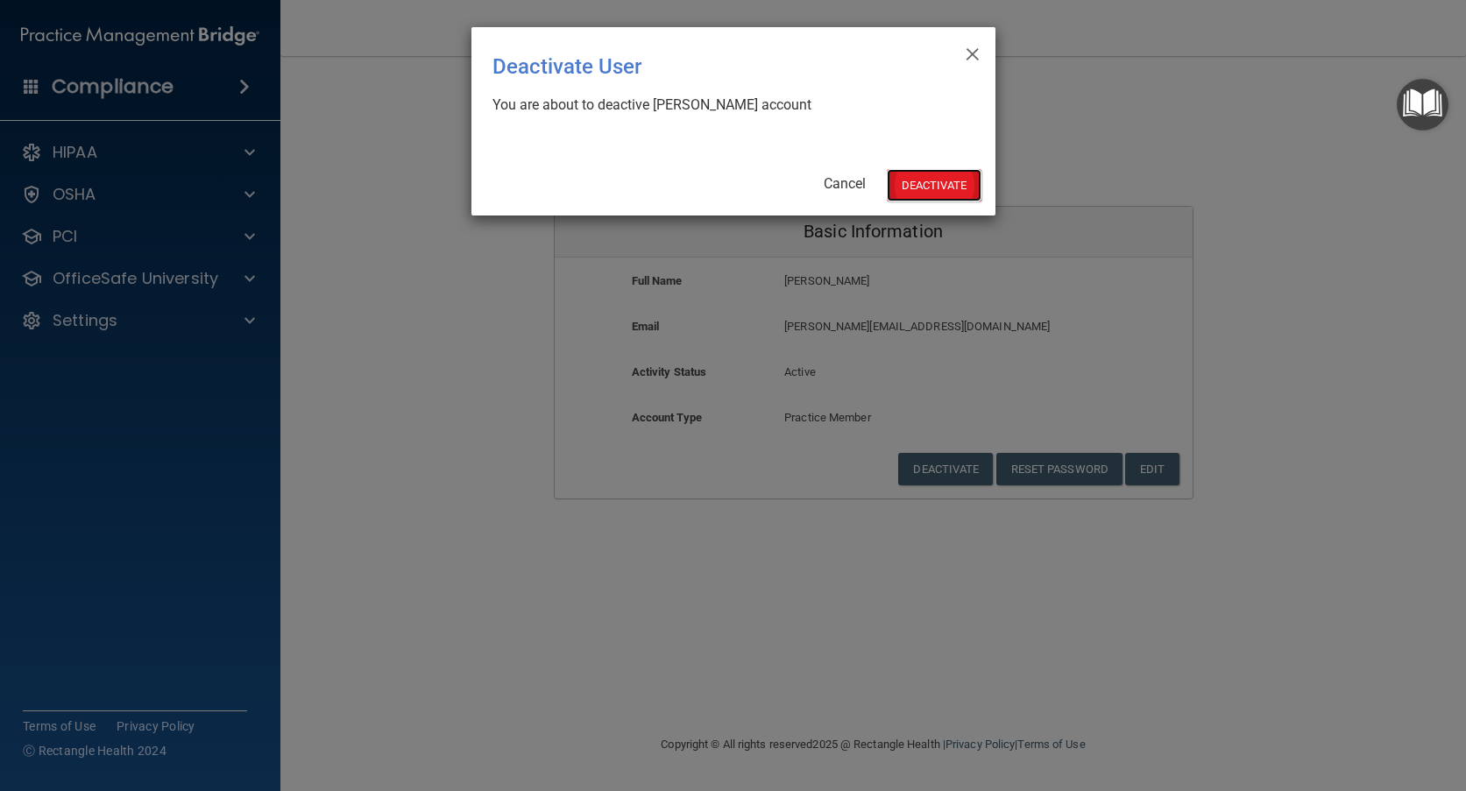
click at [921, 184] on button "Deactivate" at bounding box center [934, 185] width 95 height 32
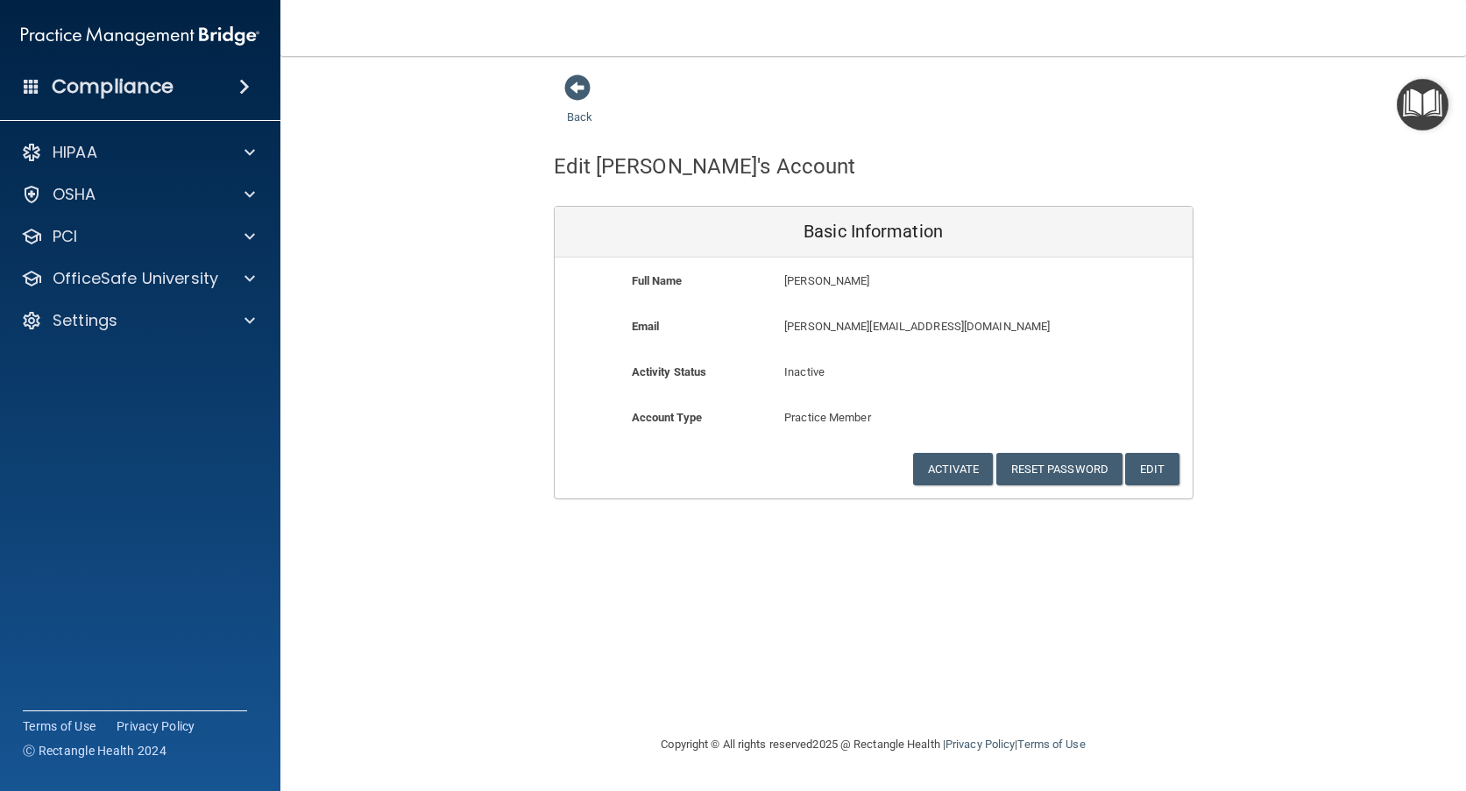
click at [459, 114] on div "Back Edit Nicole's Account Basic Information Full Name Nicole Nelson Nicole Las…" at bounding box center [873, 287] width 1116 height 426
